Goal: Information Seeking & Learning: Find specific fact

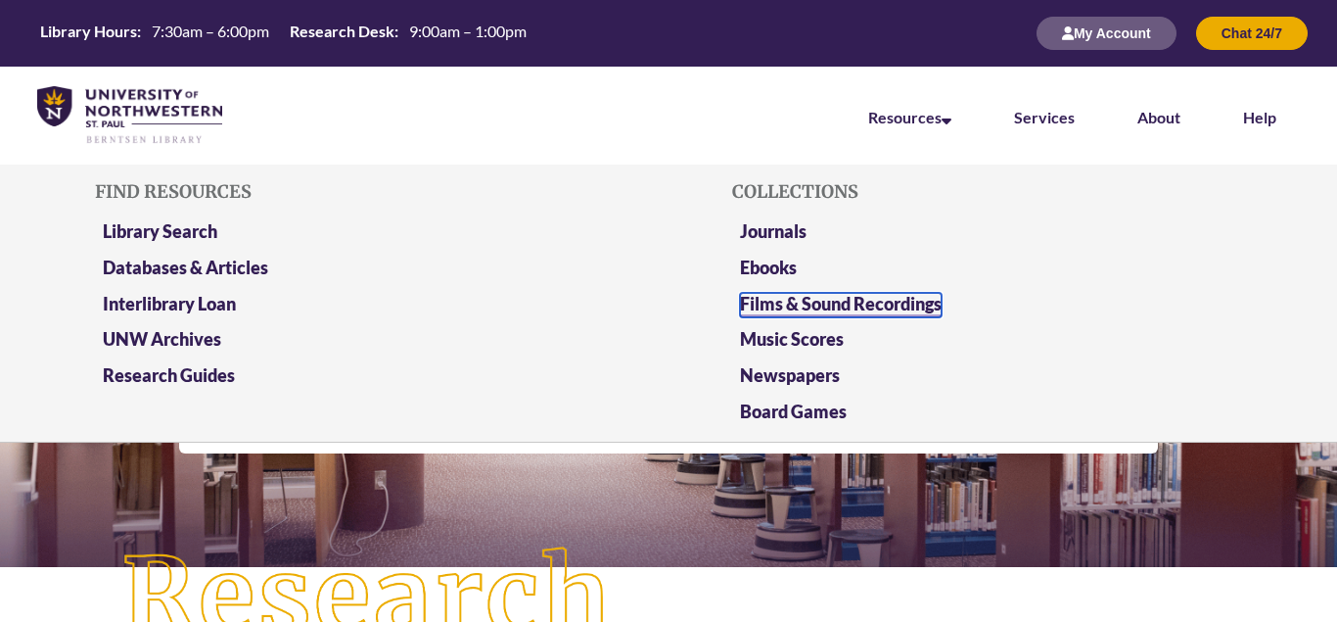
click at [869, 308] on link "Films & Sound Recordings" at bounding box center [841, 305] width 202 height 24
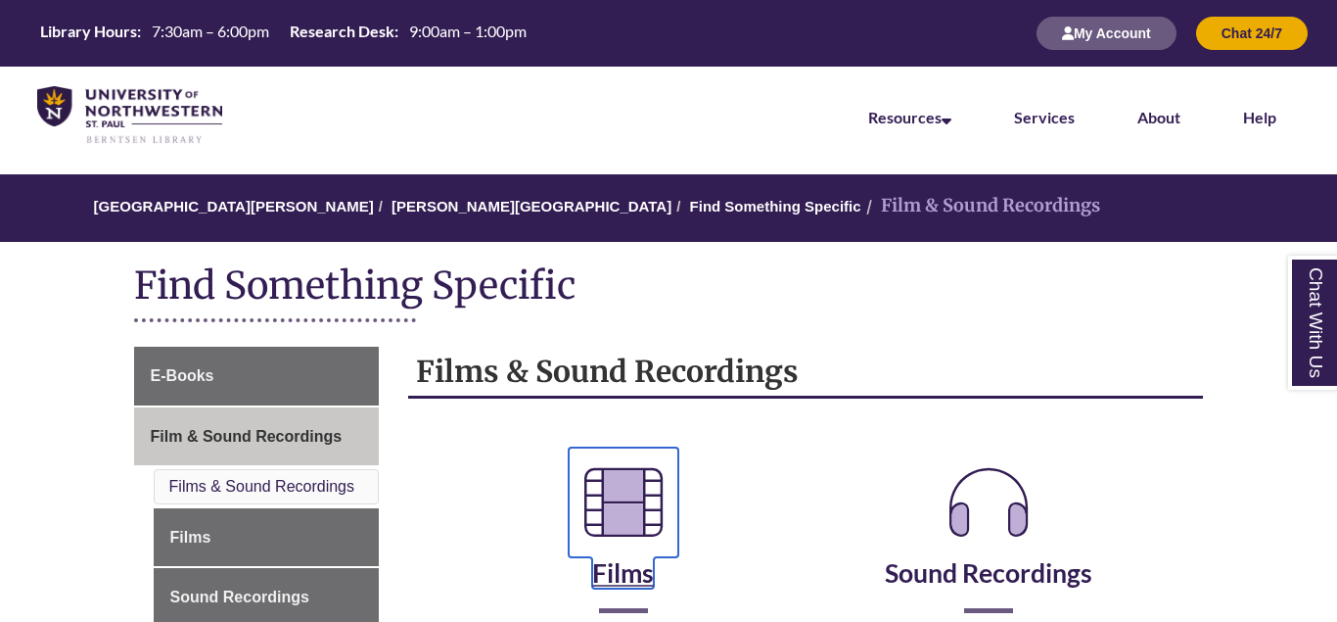
click at [624, 503] on icon at bounding box center [624, 502] width 110 height 110
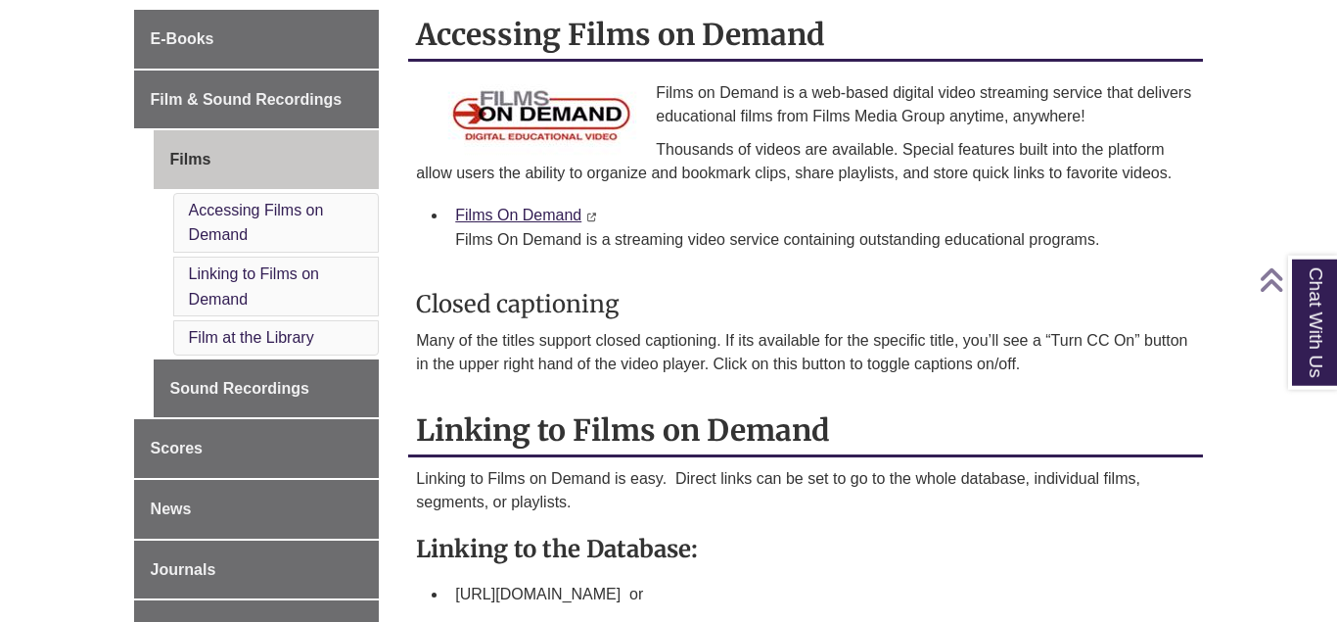
scroll to position [341, 0]
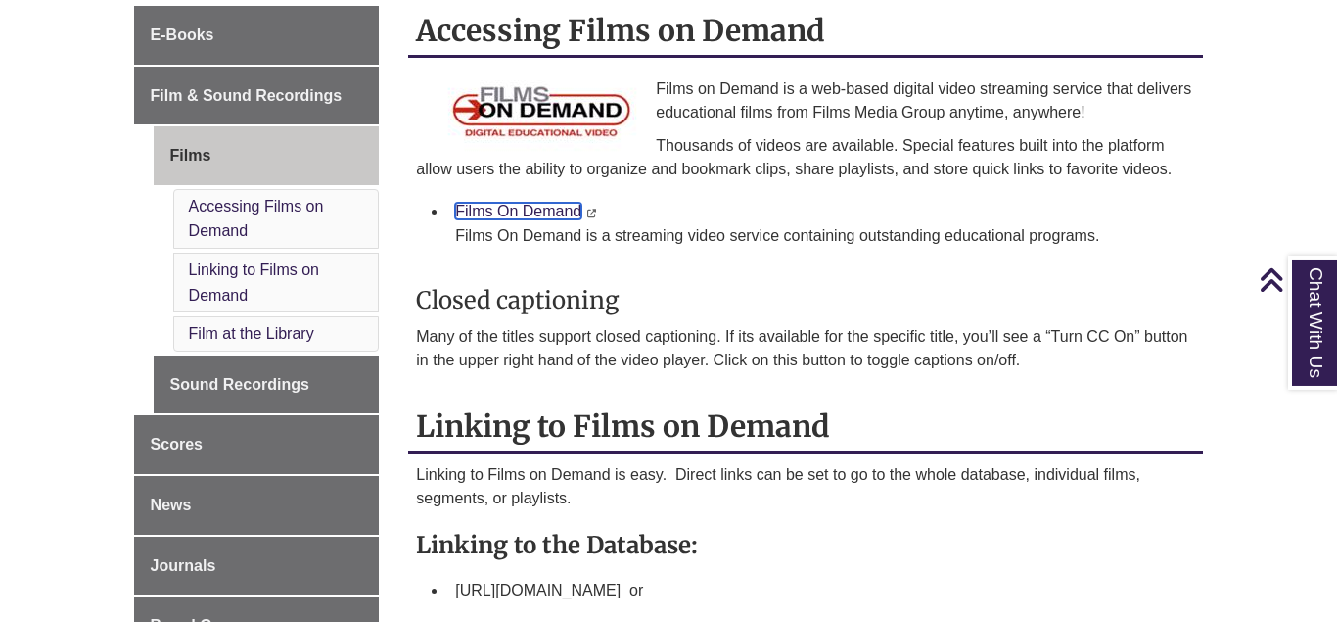
click at [566, 217] on link "Films On Demand" at bounding box center [518, 211] width 126 height 17
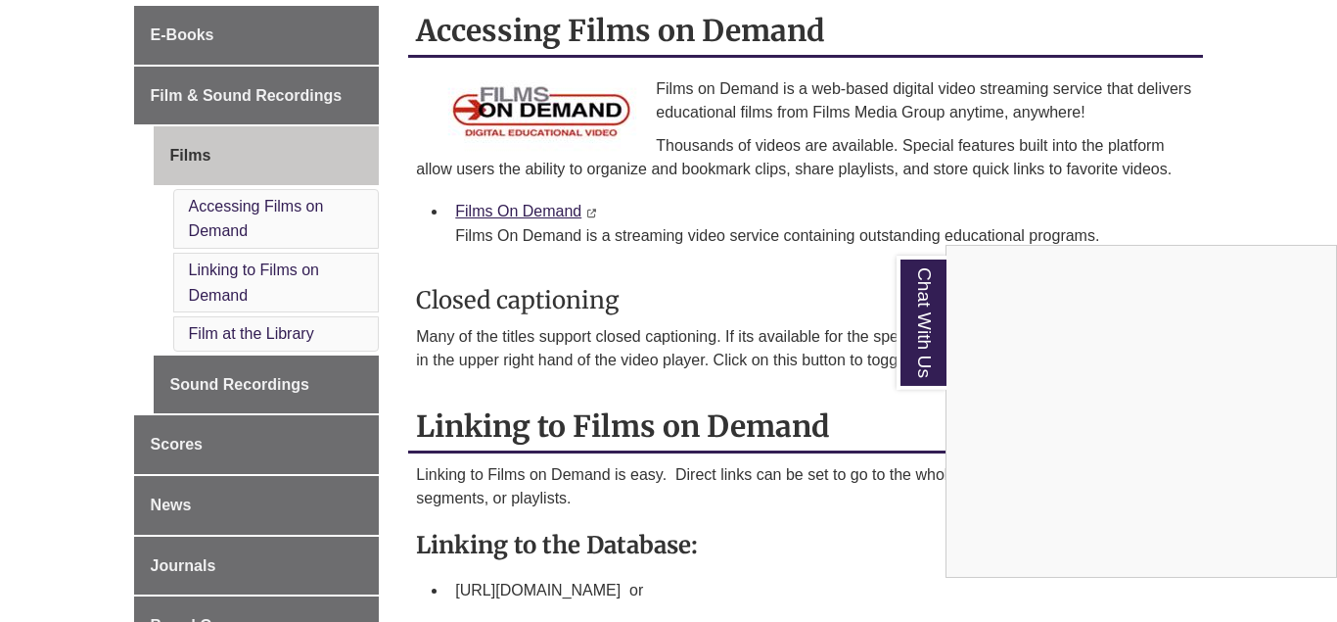
click at [224, 326] on div "Chat With Us" at bounding box center [668, 311] width 1337 height 622
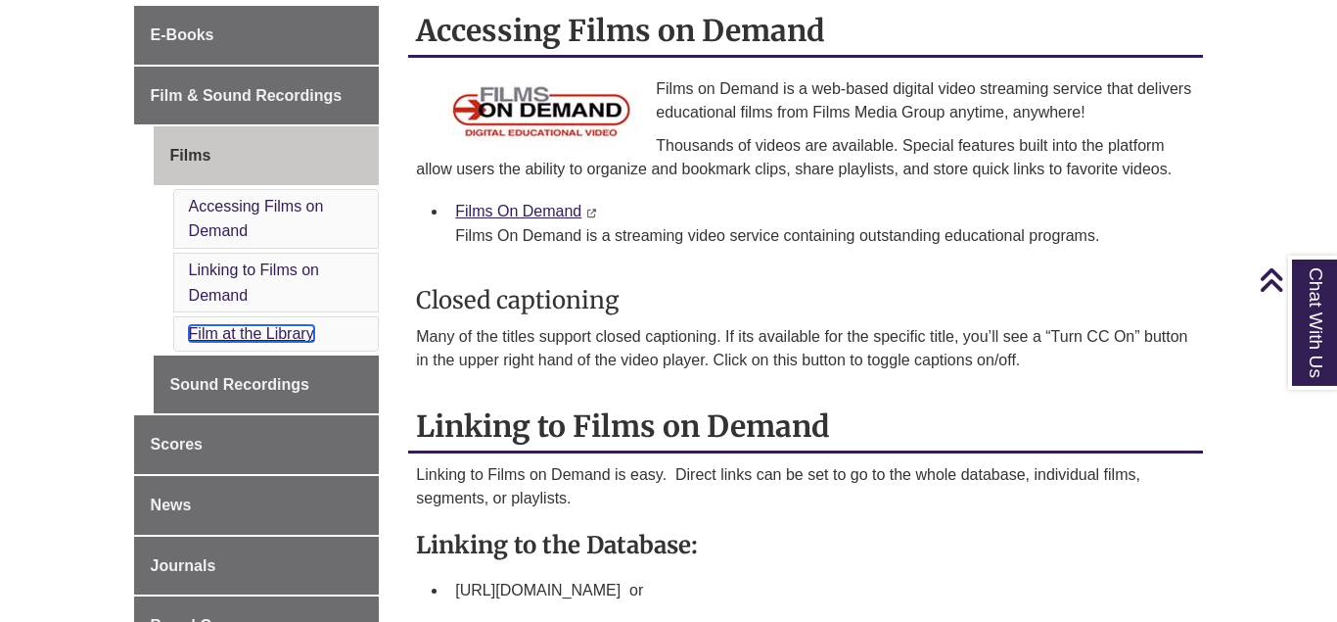
click at [224, 326] on link "Film at the Library" at bounding box center [251, 333] width 125 height 17
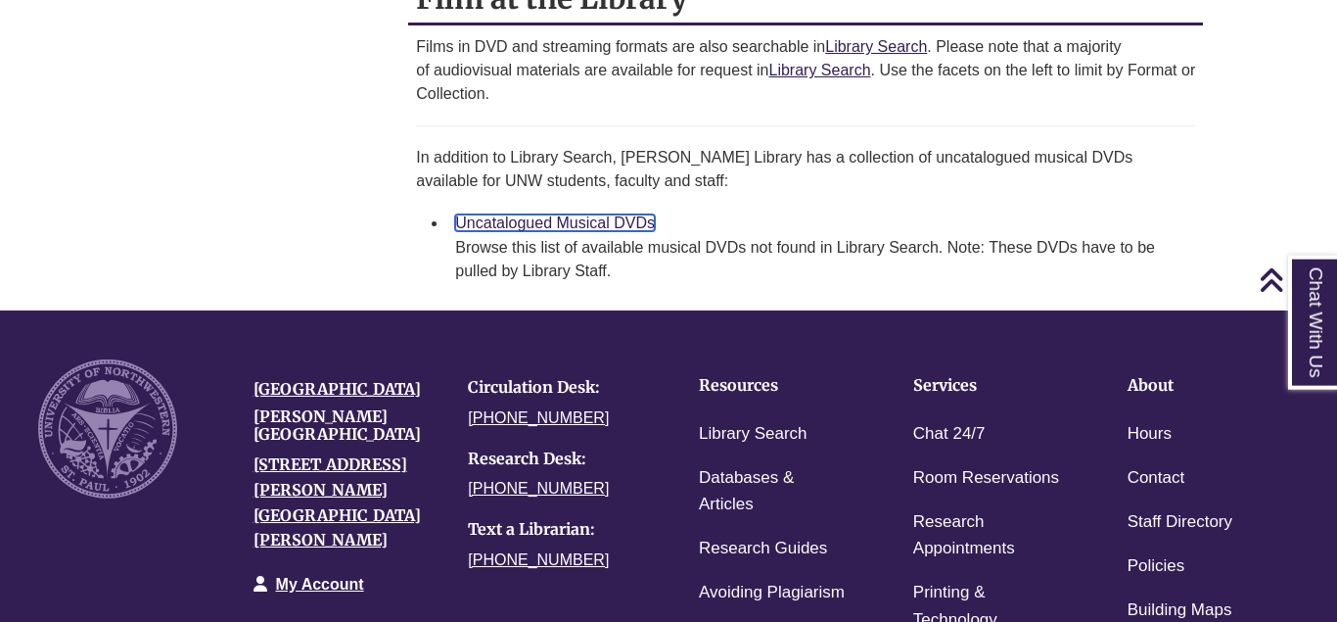
click at [582, 231] on link "Uncatalogued Musical DVDs" at bounding box center [555, 222] width 200 height 17
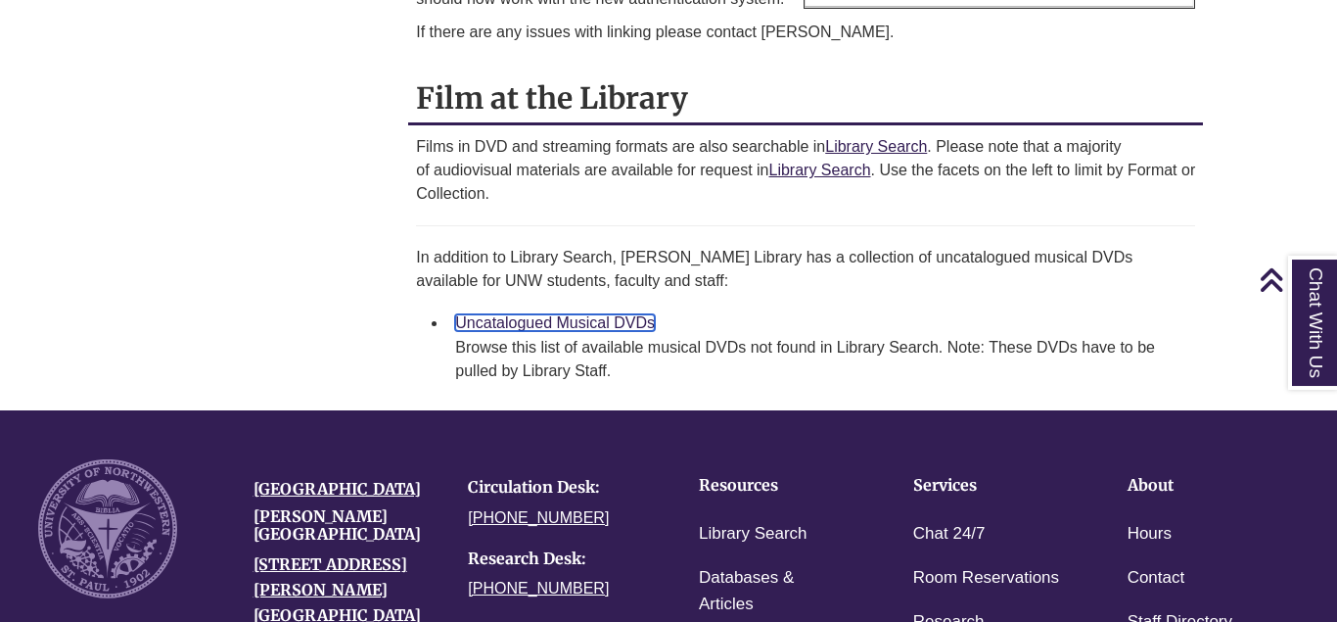
scroll to position [1244, 0]
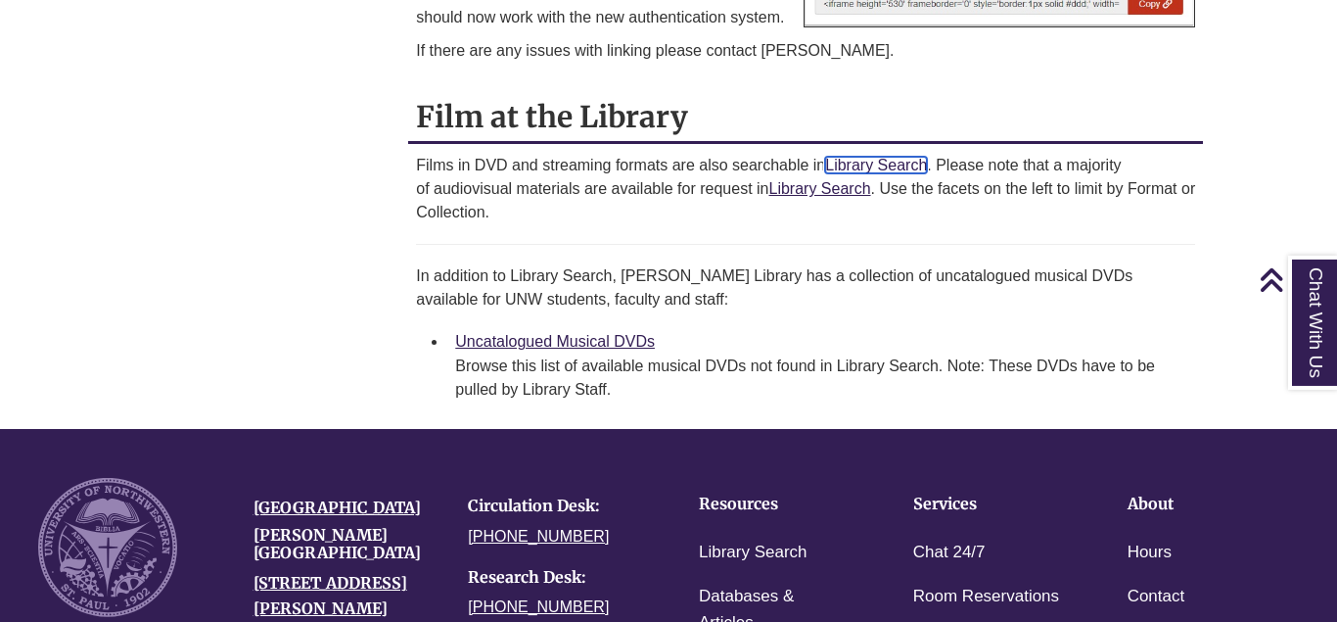
click at [895, 173] on link "Library Search" at bounding box center [876, 165] width 102 height 17
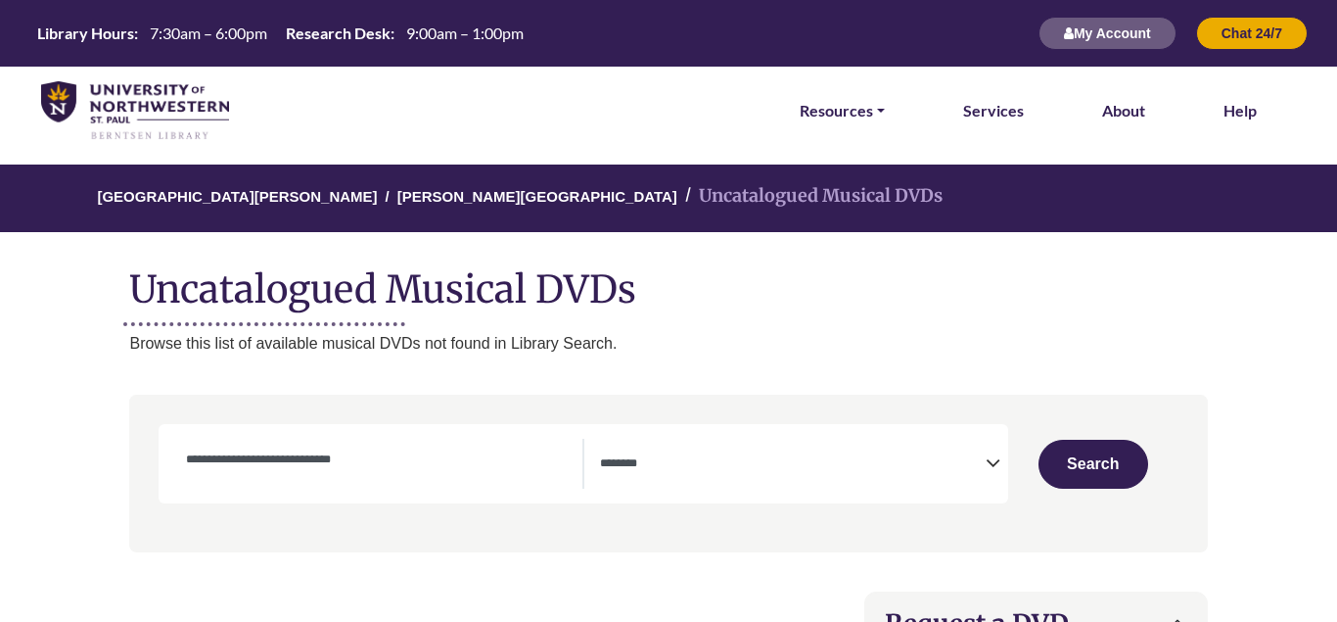
select select "Database Subject Filter"
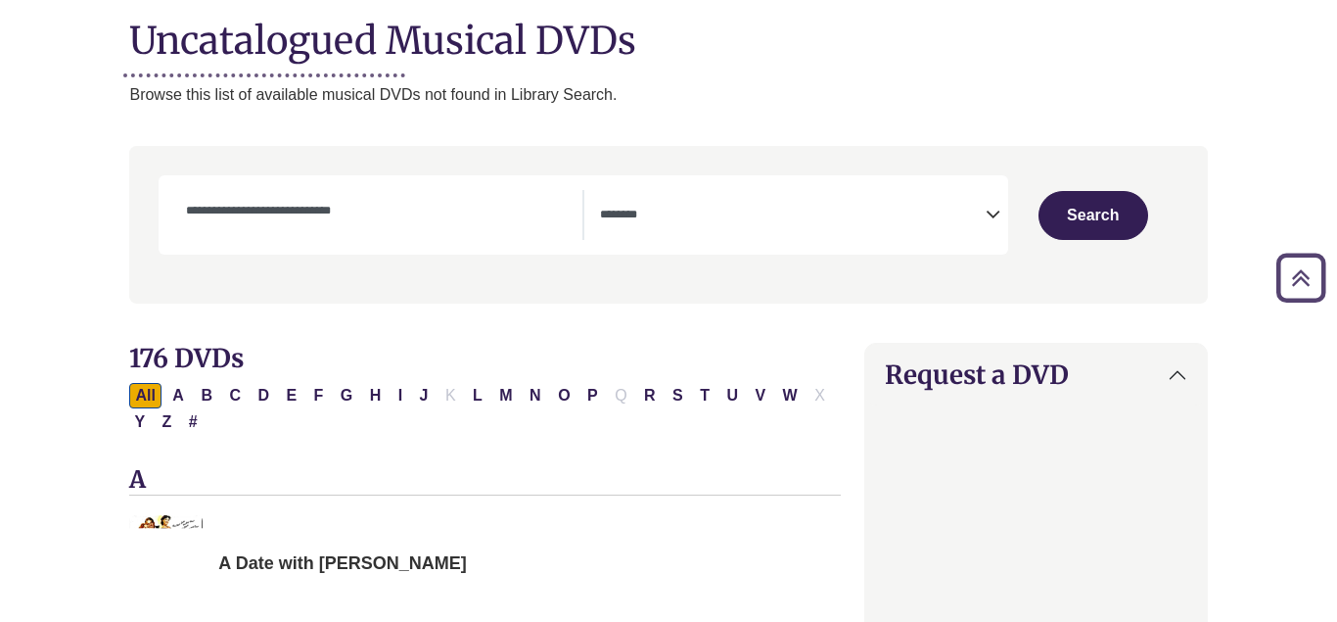
scroll to position [257, 0]
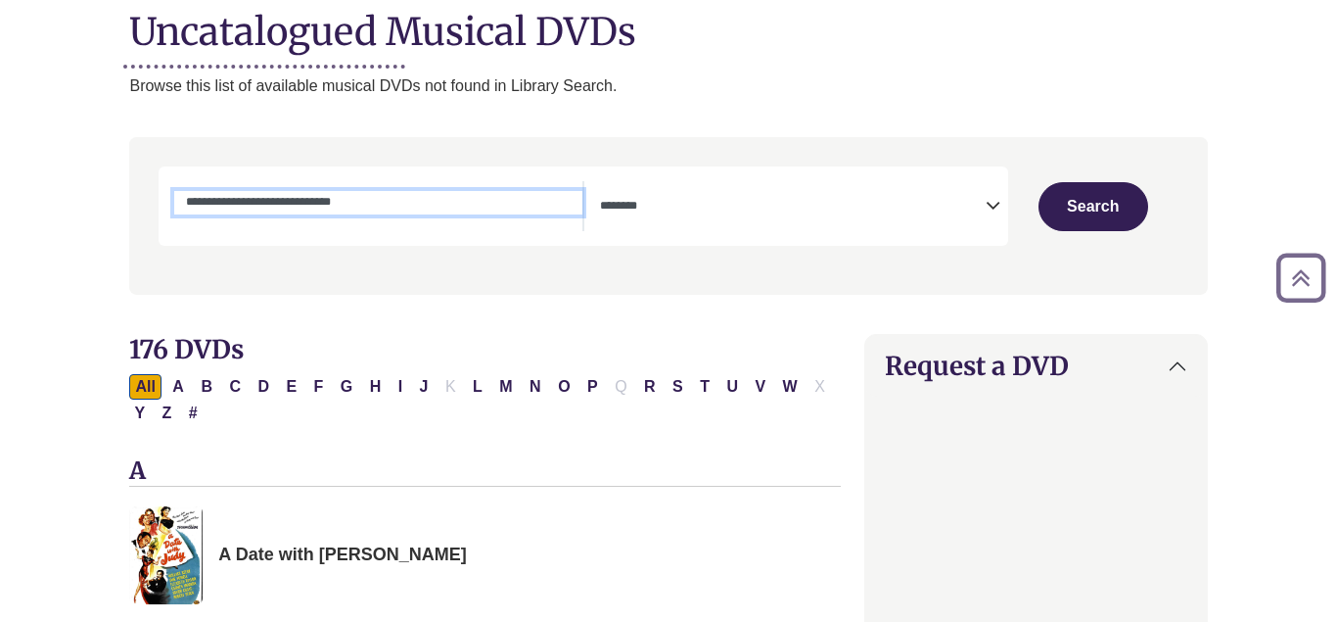
click at [397, 207] on input "Search by Title or Cast Member" at bounding box center [378, 202] width 408 height 23
type input "**********"
click at [1039, 182] on button "Search" at bounding box center [1094, 206] width 110 height 49
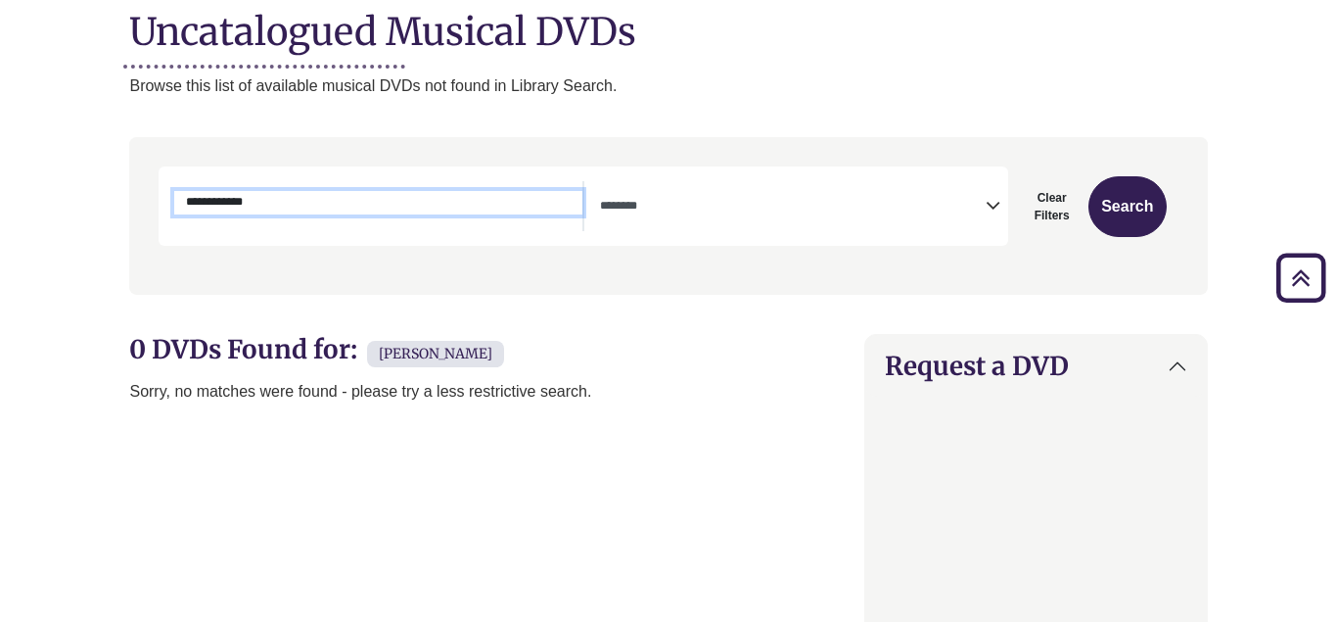
drag, startPoint x: 304, startPoint y: 213, endPoint x: 93, endPoint y: 226, distance: 211.8
click at [174, 214] on input "**********" at bounding box center [378, 202] width 408 height 23
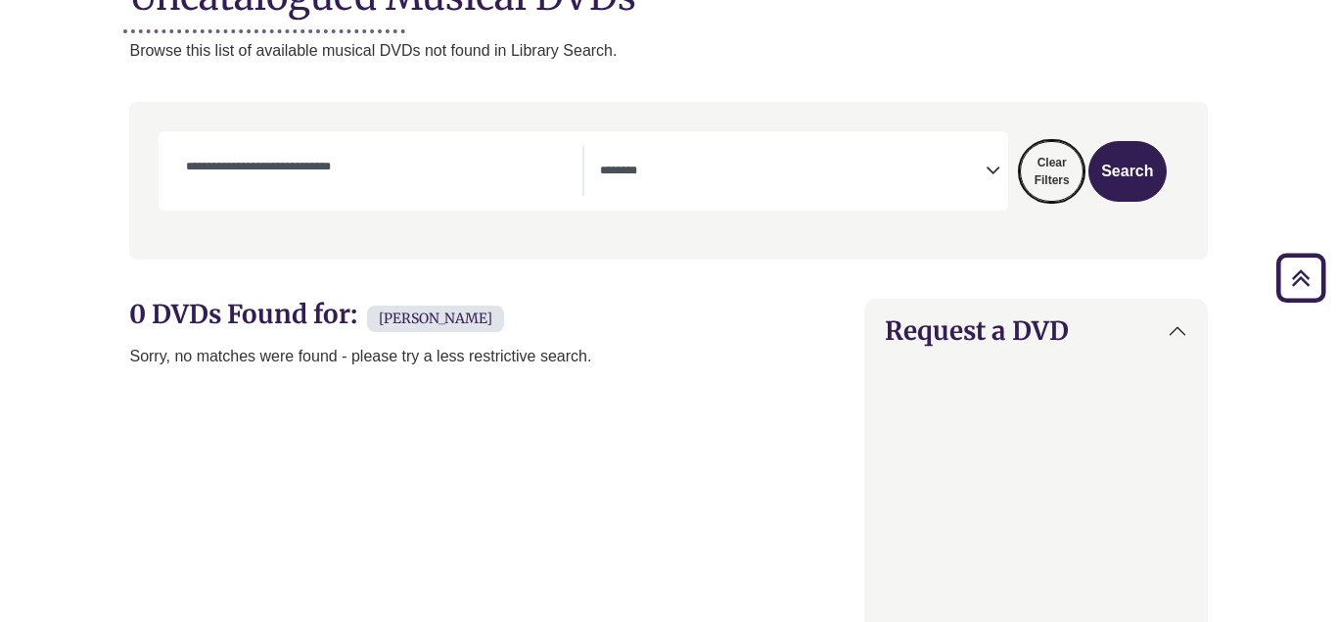
click at [1071, 162] on button "Clear Filters" at bounding box center [1052, 171] width 64 height 61
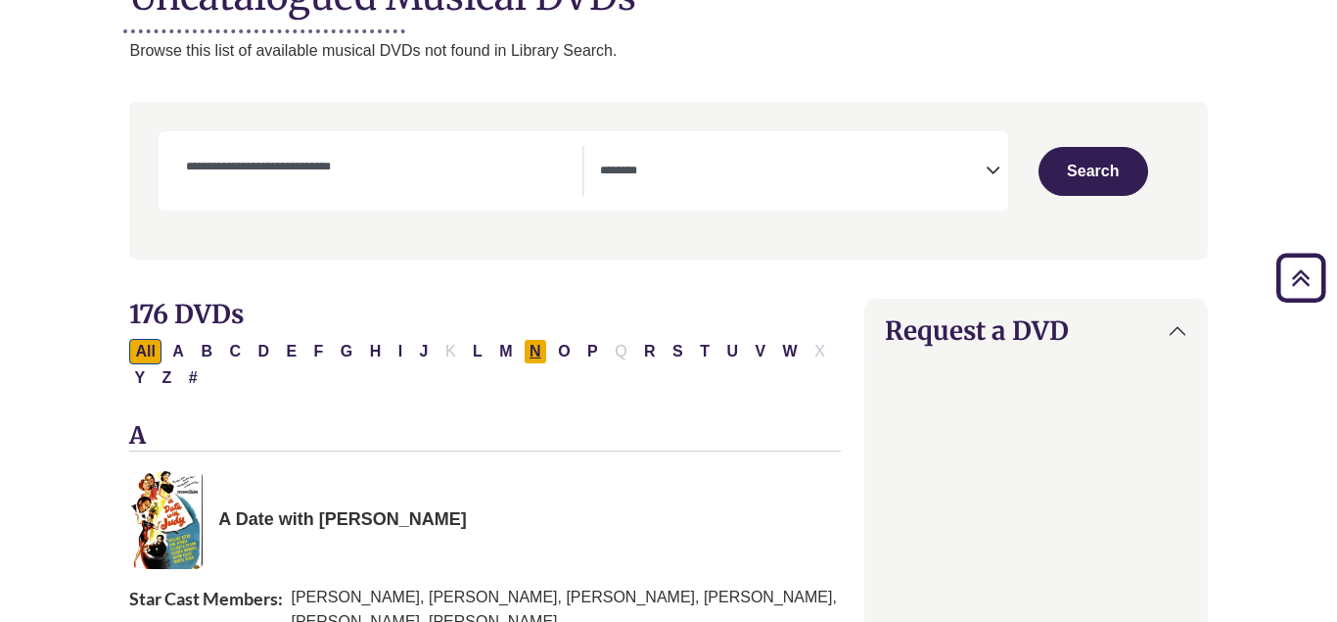
click at [531, 350] on button "N" at bounding box center [535, 351] width 23 height 25
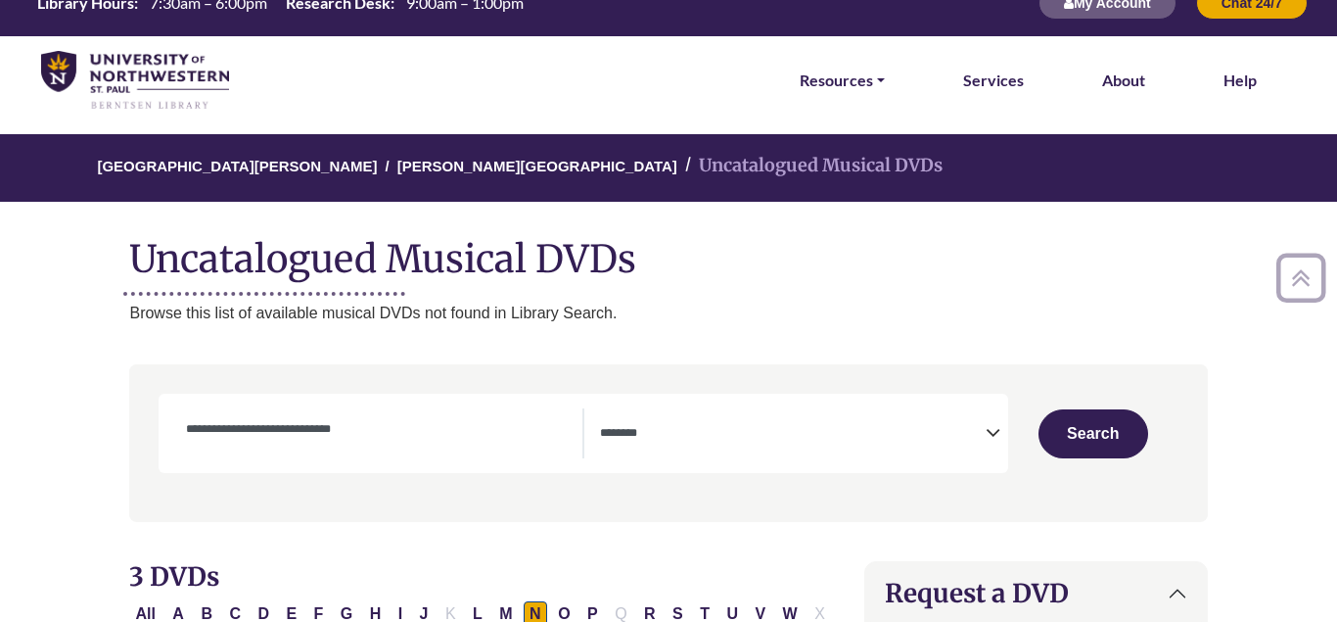
scroll to position [18, 0]
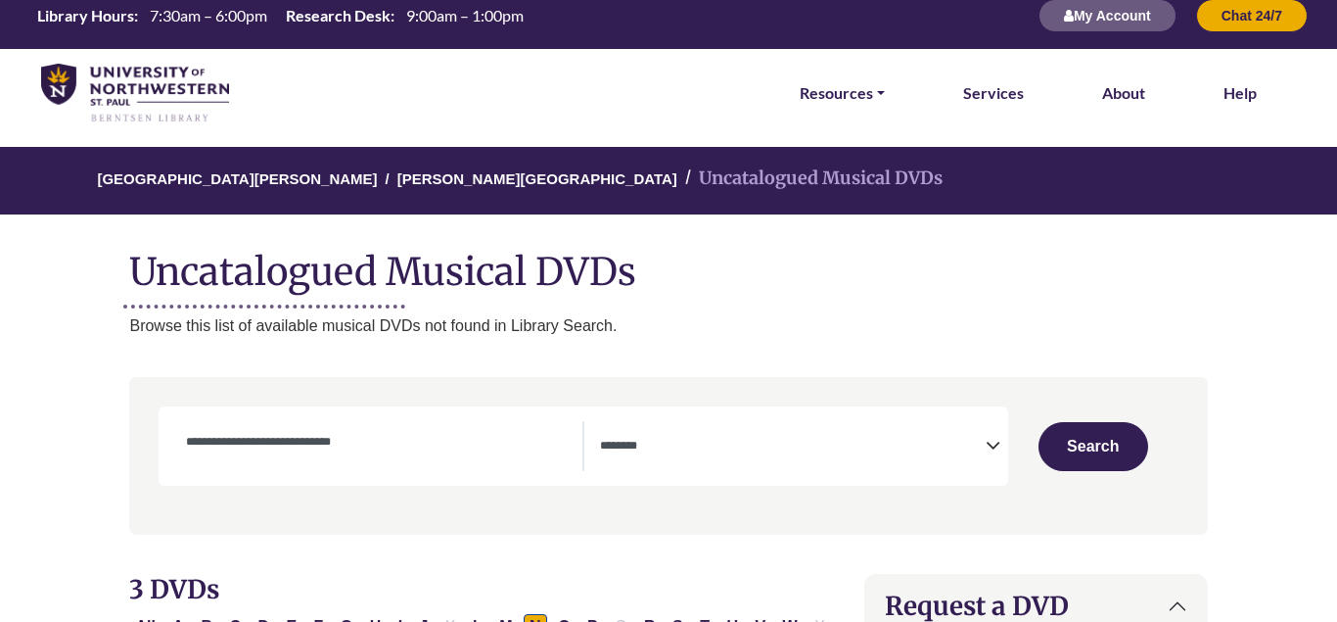
select select "Database Subject Filter"
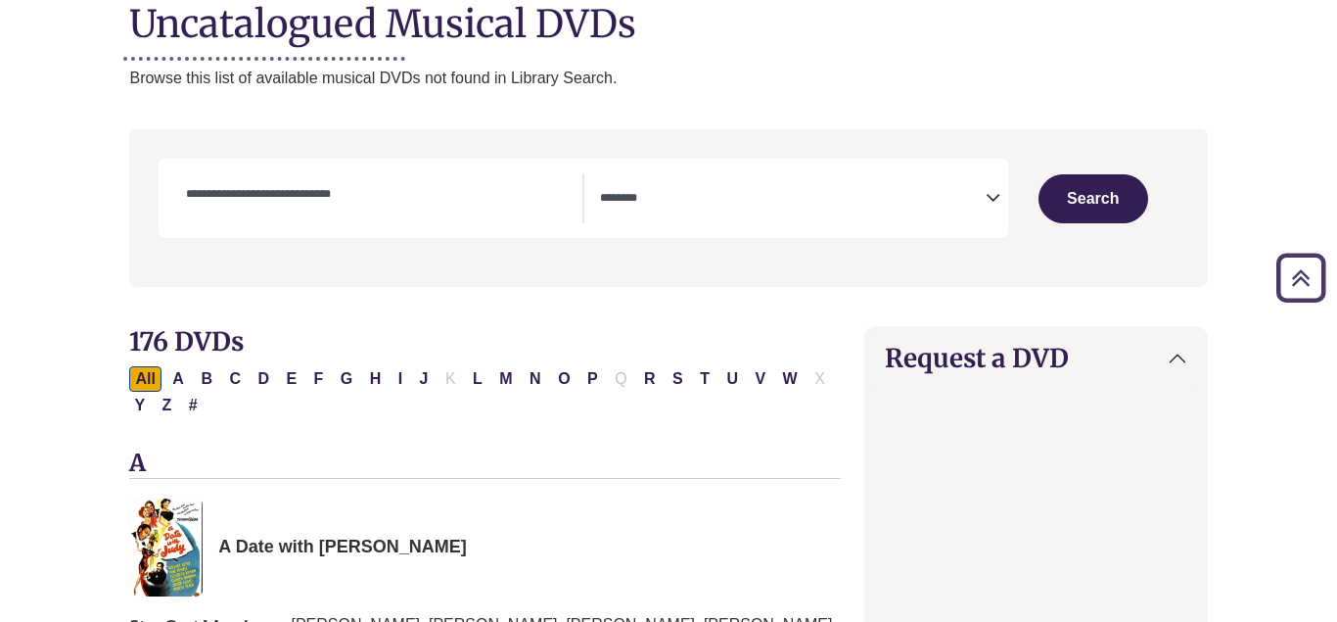
scroll to position [293, 0]
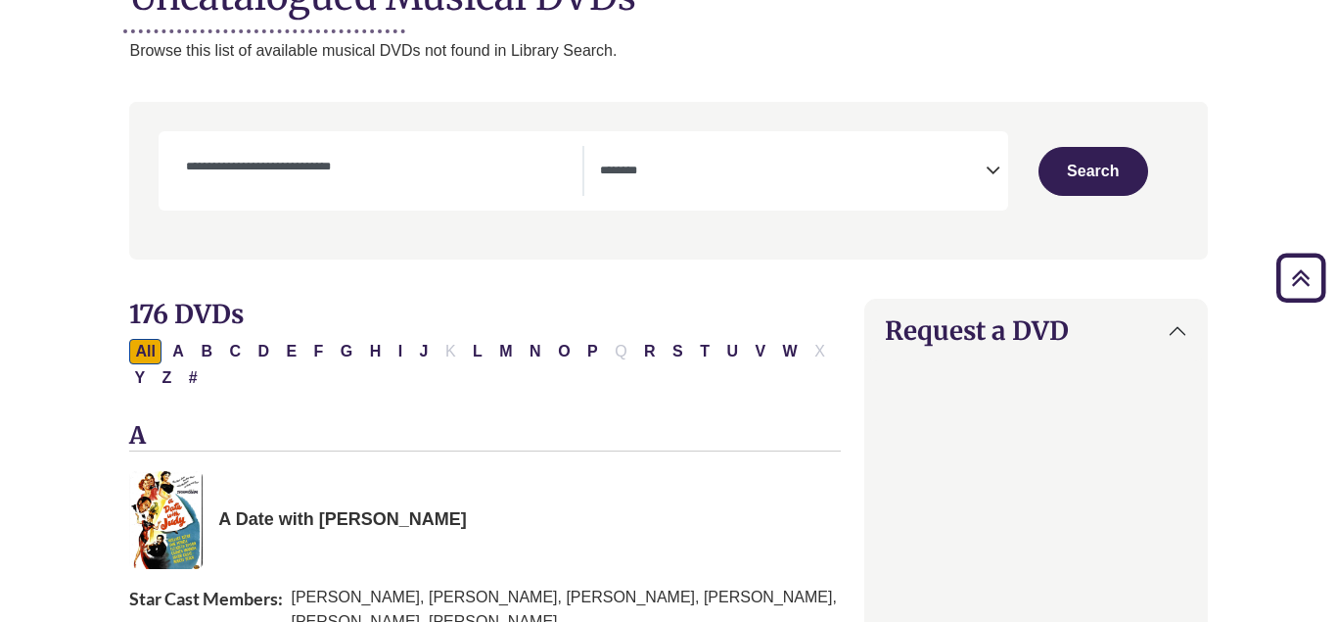
type input "**********"
select select "Database Subject Filter"
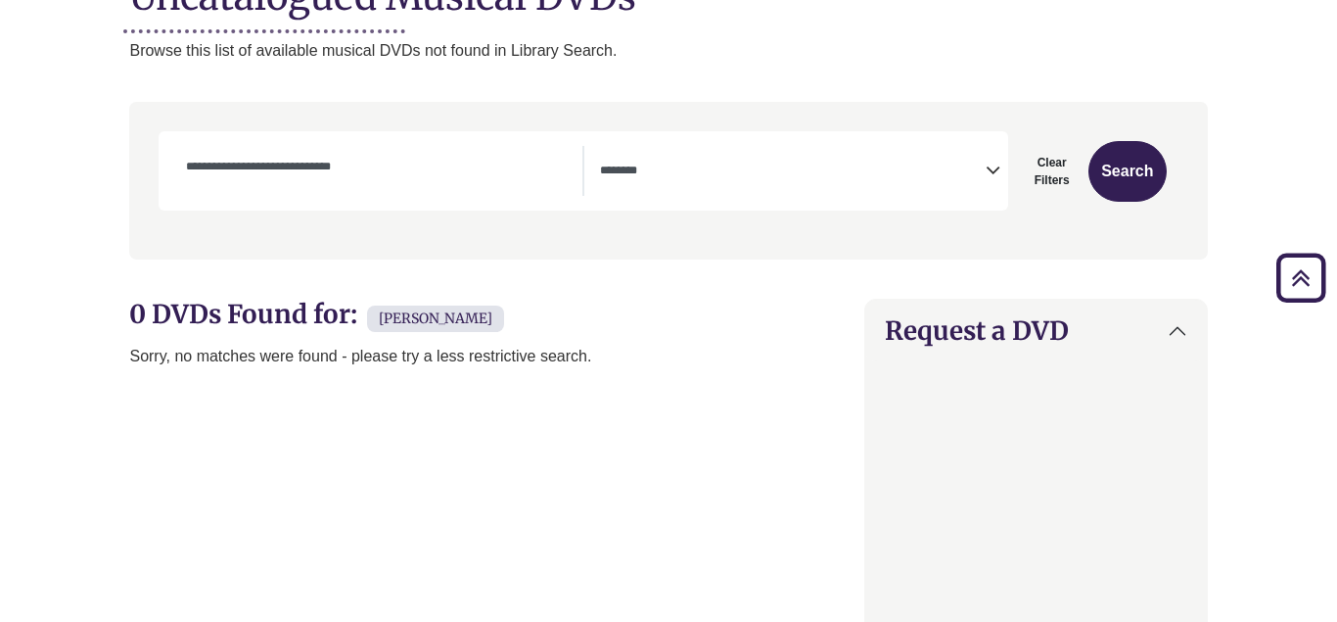
select select "Database Subject Filter"
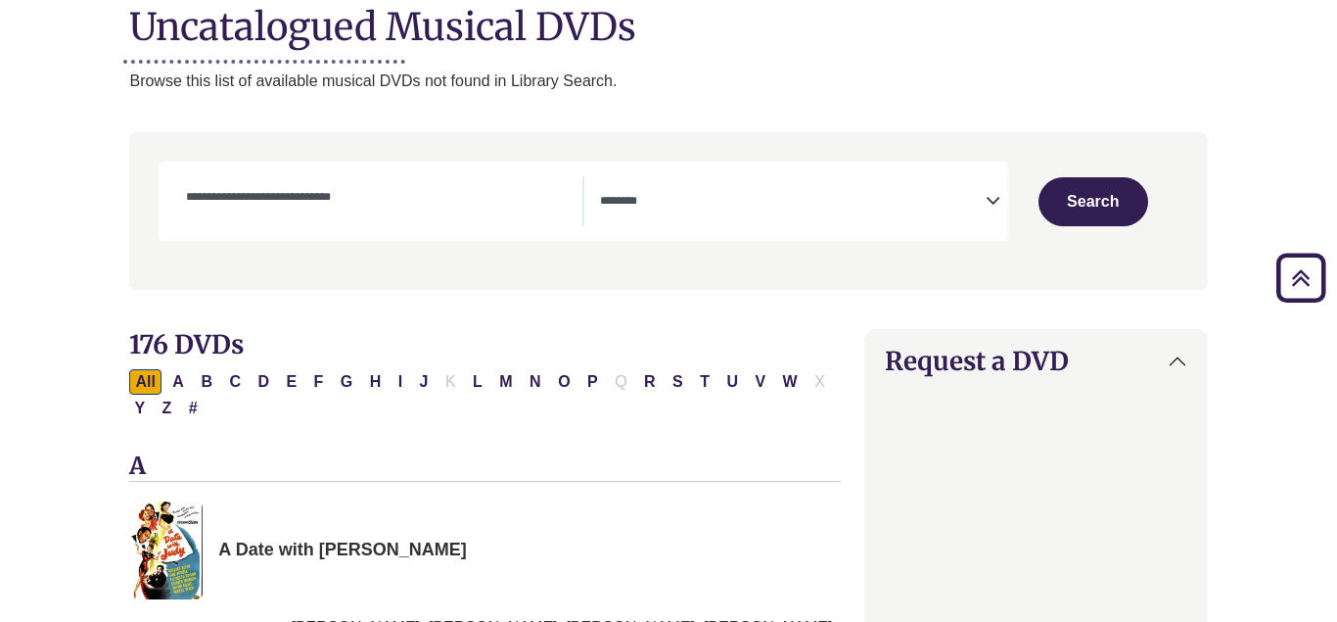
scroll to position [257, 0]
